Goal: Task Accomplishment & Management: Complete application form

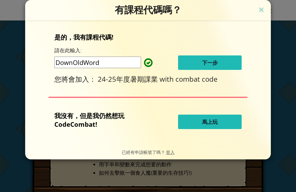
click at [223, 60] on button "下一步" at bounding box center [210, 63] width 64 height 14
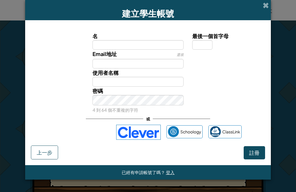
click at [270, 6] on div "建立學生帳號" at bounding box center [148, 10] width 246 height 20
click at [272, 6] on div "建立學生帳號 名 最後一個首字母 Email地址 選填 使用者名稱 密碼 4 到 64 個不重複的字符 或 Schoology ClassLink 註冊 上一…" at bounding box center [148, 96] width 296 height 192
click at [44, 156] on span "上一步" at bounding box center [45, 152] width 16 height 7
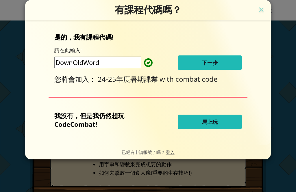
click at [144, 65] on span at bounding box center [144, 63] width 0 height 12
click at [122, 65] on input "DownOldWord" at bounding box center [97, 63] width 87 height 12
click at [219, 20] on div "有課程代碼嗎？" at bounding box center [148, 10] width 246 height 20
click at [126, 60] on input "DownOldWord" at bounding box center [97, 63] width 87 height 12
click at [221, 19] on div "有課程代碼嗎？" at bounding box center [148, 10] width 246 height 20
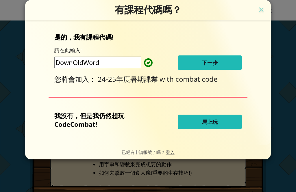
click at [219, 62] on button "下一步" at bounding box center [210, 63] width 64 height 14
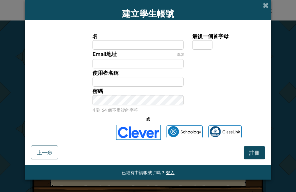
click at [137, 47] on input "名" at bounding box center [138, 45] width 91 height 10
click at [271, 17] on div "建立學生帳號" at bounding box center [148, 10] width 246 height 20
click at [151, 50] on input "名" at bounding box center [138, 45] width 91 height 10
type input "十一"
type input "荽"
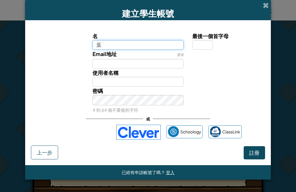
type input "葉"
click at [61, 33] on div "名 葉 最後一個首字母 Email地址 選填 使用者名稱 密碼 4 到 64 個不重複的字符 或 Schoology ClassLink" at bounding box center [148, 86] width 234 height 120
type input "葉"
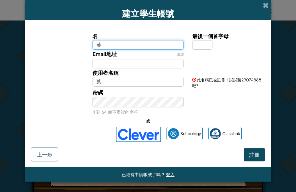
click at [136, 42] on input "葉" at bounding box center [138, 45] width 91 height 10
click at [119, 50] on input "竣銘葉" at bounding box center [138, 45] width 91 height 10
click at [96, 50] on input "竣銘" at bounding box center [138, 45] width 91 height 10
type input "[PERSON_NAME]"
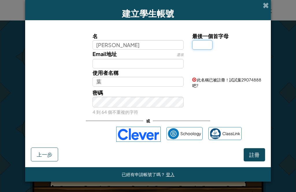
click at [205, 48] on input "最後一個首字母" at bounding box center [202, 45] width 20 height 10
type input "[PERSON_NAME]"
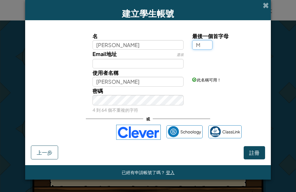
type input "M"
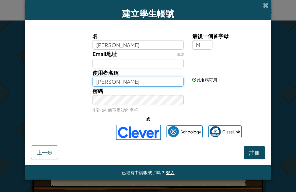
click at [128, 85] on input "[PERSON_NAME]" at bounding box center [138, 82] width 91 height 10
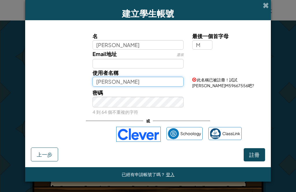
type input "葉"
type input "s2022048+gplus"
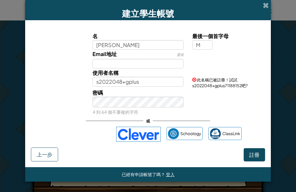
click at [46, 158] on span "上一步" at bounding box center [45, 154] width 16 height 7
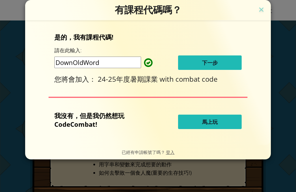
click at [51, 153] on div "已經有申請帳號了嗎？ 登入" at bounding box center [148, 152] width 246 height 14
click at [265, 6] on img at bounding box center [262, 10] width 8 height 9
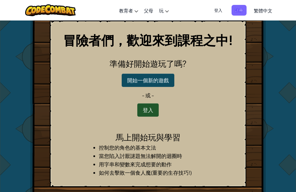
click at [189, 118] on div "冒險者們，歡迎來到課程之中! 準備好開始遊玩了嗎? 開始一個新的遊戲 - 或 - 登入 馬上開始玩與學習 控制您的角色的基本文法 當您陷入討厭謎題無法解開的迴…" at bounding box center [148, 104] width 197 height 167
click at [151, 111] on button "登入" at bounding box center [147, 110] width 21 height 13
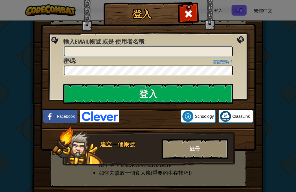
click at [97, 51] on input "輸入Email帳號 或是 使用者名稱 :" at bounding box center [148, 52] width 169 height 10
type input "s2022048+gplus"
click at [159, 93] on input "登入" at bounding box center [148, 94] width 170 height 20
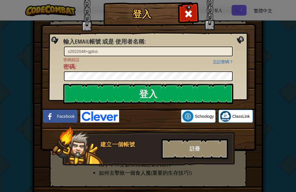
click at [204, 94] on input "登入" at bounding box center [148, 94] width 170 height 20
click at [207, 85] on input "登入" at bounding box center [148, 94] width 170 height 20
click at [209, 93] on input "登入" at bounding box center [148, 94] width 170 height 20
click at [207, 89] on input "登入" at bounding box center [148, 94] width 170 height 20
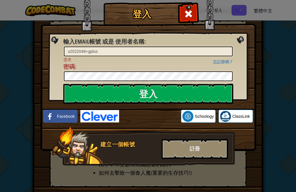
click at [209, 91] on input "登入" at bounding box center [148, 94] width 170 height 20
click at [207, 89] on input "登入" at bounding box center [148, 94] width 170 height 20
click at [227, 69] on div "忘記密碼？ 需求 密碼 :" at bounding box center [148, 69] width 170 height 25
click at [226, 62] on link "忘記密碼？" at bounding box center [223, 62] width 20 height 5
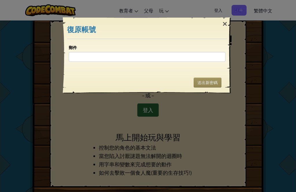
click at [216, 83] on button "送出新密碼" at bounding box center [208, 83] width 28 height 10
click at [214, 82] on button "送出新密碼" at bounding box center [208, 83] width 28 height 10
click at [213, 83] on button "送出新密碼" at bounding box center [208, 83] width 28 height 10
click at [228, 23] on div "×" at bounding box center [224, 24] width 13 height 17
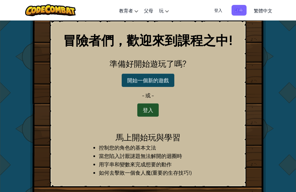
click at [131, 77] on button "開始一個新的遊戲" at bounding box center [148, 80] width 53 height 13
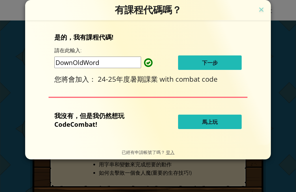
click at [261, 14] on img at bounding box center [262, 10] width 8 height 9
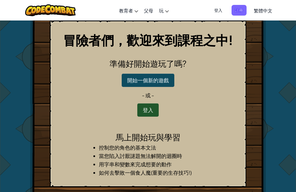
click at [30, 76] on div "冒險者們，歡迎來到課程之中! 準備好開始遊玩了嗎? 開始一個新的遊戲 - 或 - 登入 馬上開始玩與學習 控制您的角色的基本文法 當您陷入討厭謎題無法解開的迴…" at bounding box center [148, 120] width 236 height 199
click at [145, 111] on button "登入" at bounding box center [147, 110] width 21 height 13
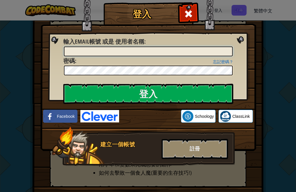
click at [108, 55] on input "輸入Email帳號 或是 使用者名稱 :" at bounding box center [148, 52] width 169 height 10
click at [214, 94] on input "登入" at bounding box center [148, 94] width 170 height 20
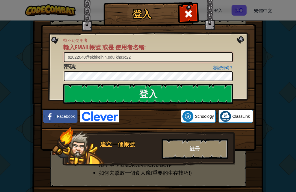
click at [174, 60] on input "s2022048@skhkeihin.edu.khs3c22" at bounding box center [148, 57] width 169 height 10
click at [164, 58] on input "s2022048@skhkeihin.edu.khs3c22" at bounding box center [148, 57] width 169 height 10
type input "s"
type input "[EMAIL_ADDRESS][DOMAIN_NAME]"
click at [195, 89] on input "登入" at bounding box center [148, 94] width 170 height 20
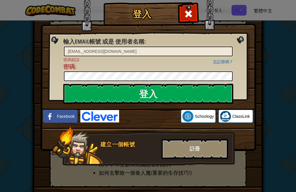
click at [168, 93] on input "登入" at bounding box center [148, 94] width 170 height 20
click at [190, 93] on input "登入" at bounding box center [148, 94] width 170 height 20
click at [188, 94] on input "登入" at bounding box center [148, 94] width 170 height 20
click at [153, 114] on div "使用 Google 帳戶登入。在新分頁中開啟" at bounding box center [150, 116] width 56 height 13
